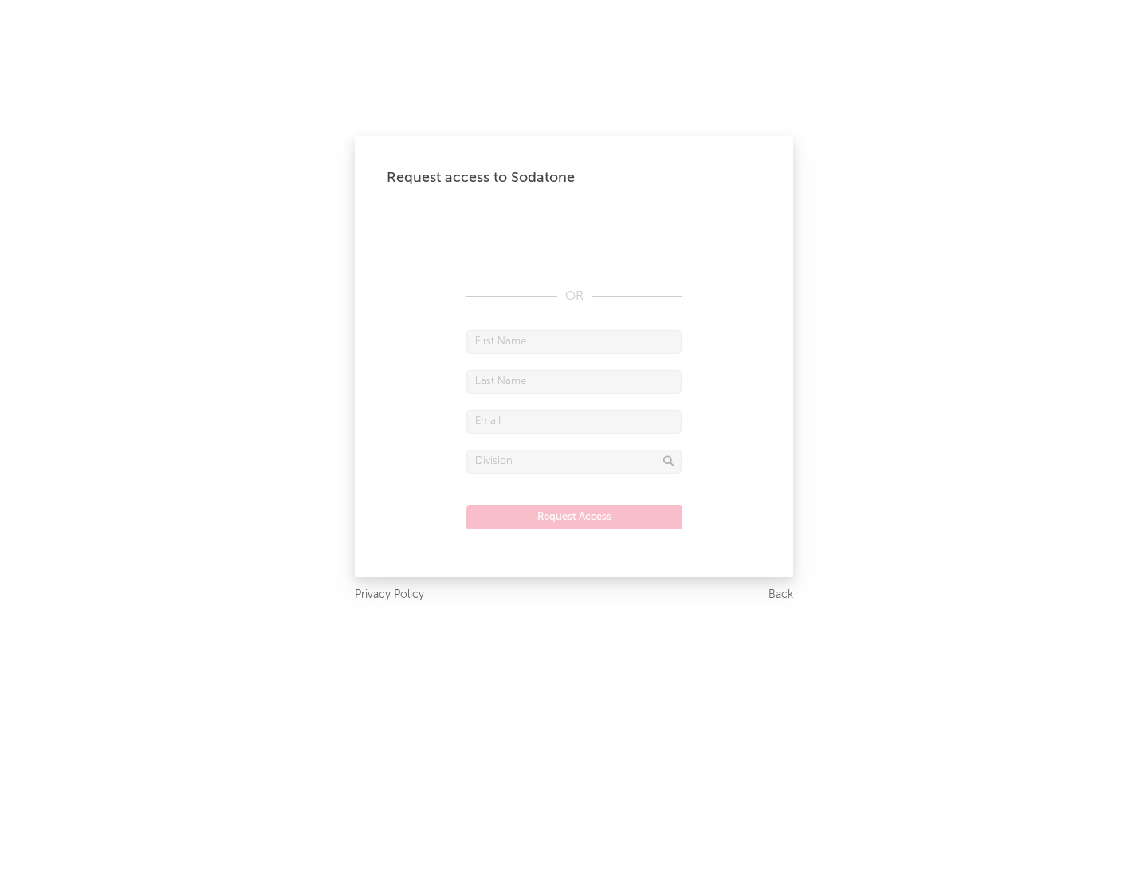
click at [574, 341] on input "text" at bounding box center [573, 342] width 215 height 24
type input "[PERSON_NAME]"
click at [574, 381] on input "text" at bounding box center [573, 382] width 215 height 24
type input "[PERSON_NAME]"
click at [574, 421] on input "text" at bounding box center [573, 422] width 215 height 24
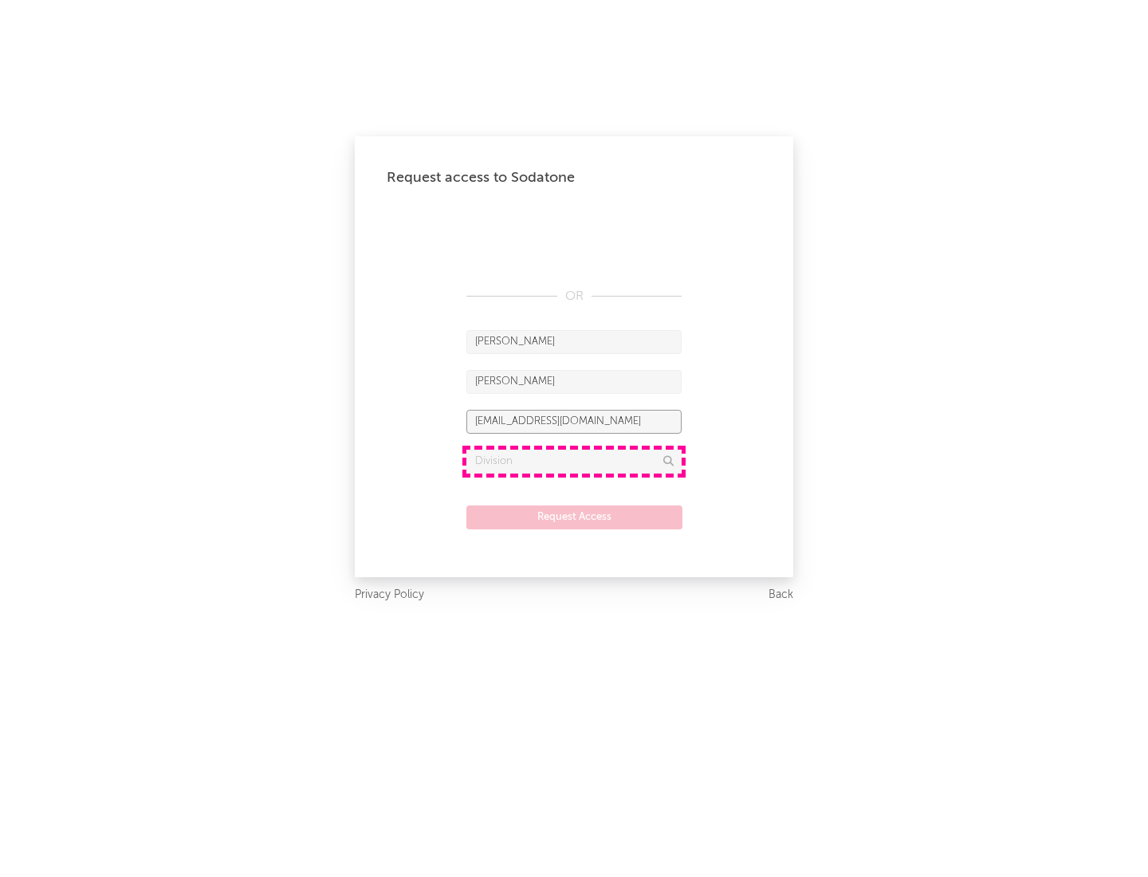
type input "[EMAIL_ADDRESS][DOMAIN_NAME]"
click at [574, 461] on input "text" at bounding box center [573, 462] width 215 height 24
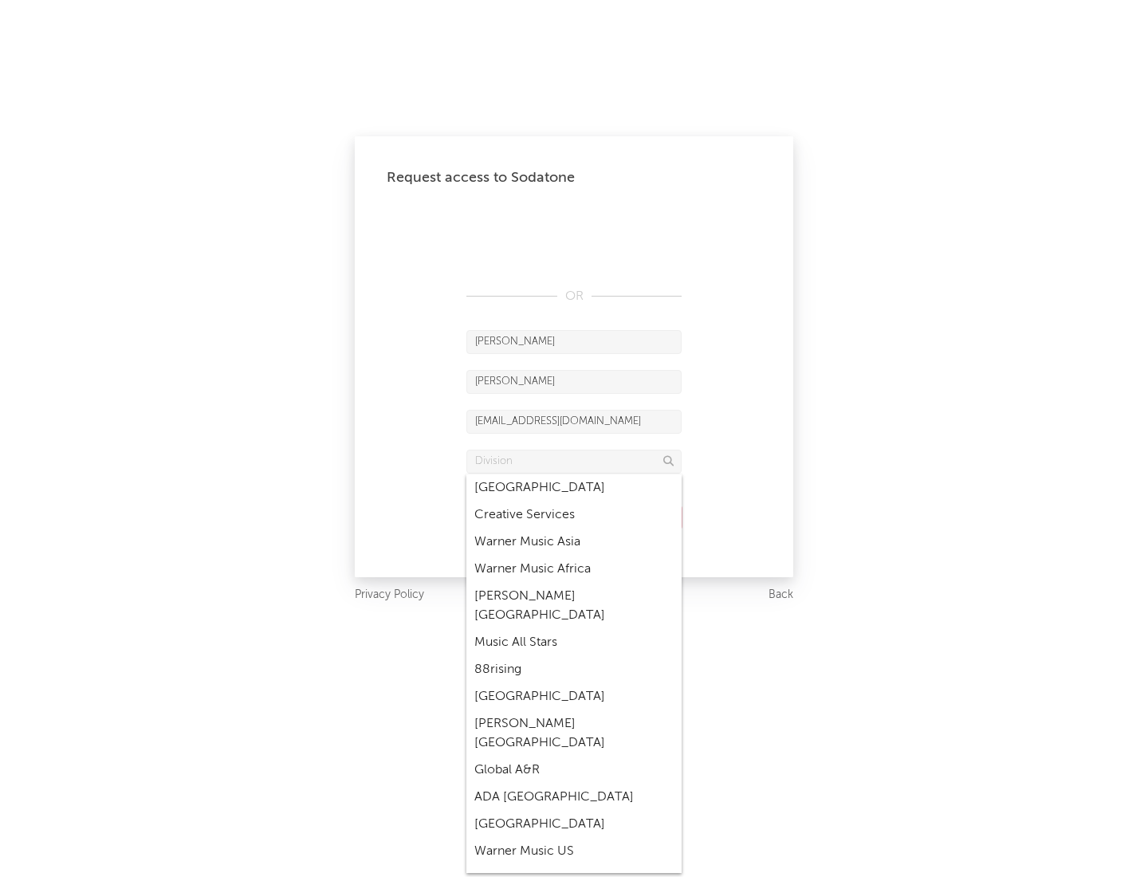
click at [574, 629] on div "Music All Stars" at bounding box center [573, 642] width 215 height 27
type input "Music All Stars"
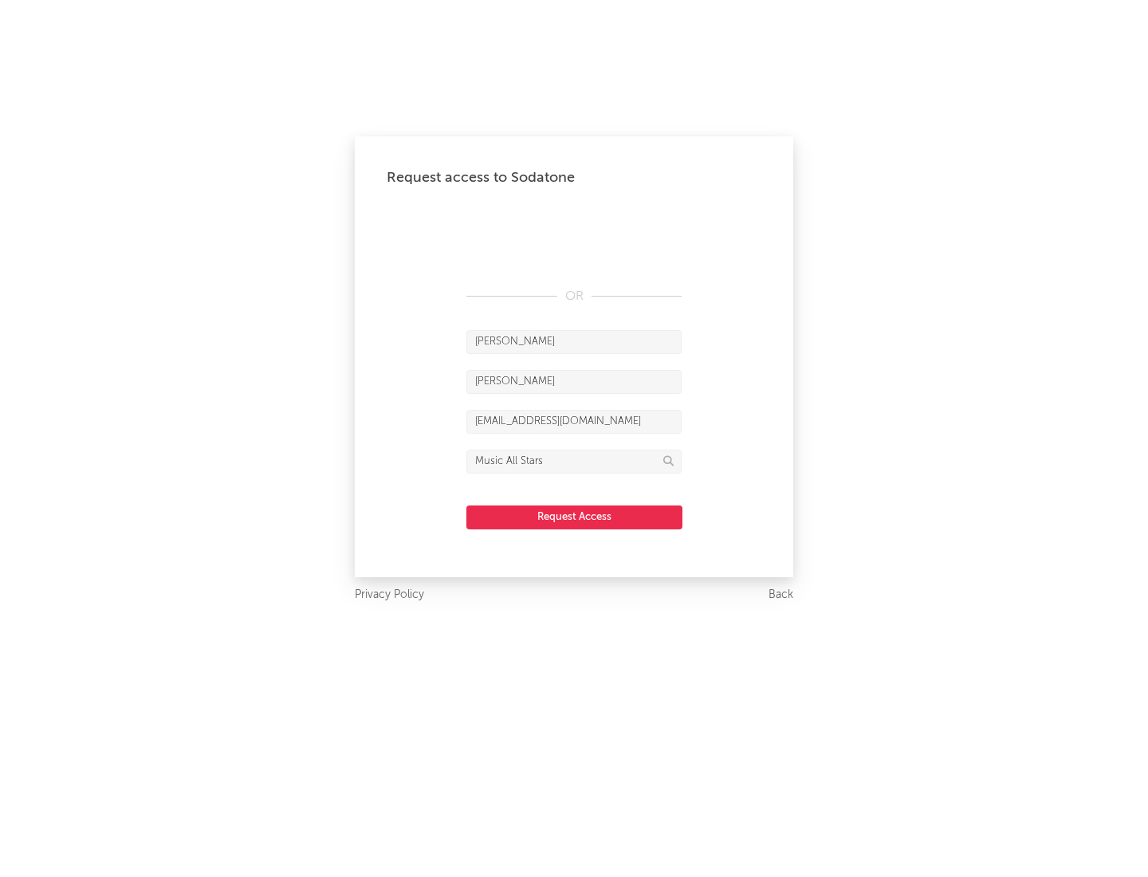
click at [574, 517] on button "Request Access" at bounding box center [574, 517] width 216 height 24
